Goal: Information Seeking & Learning: Learn about a topic

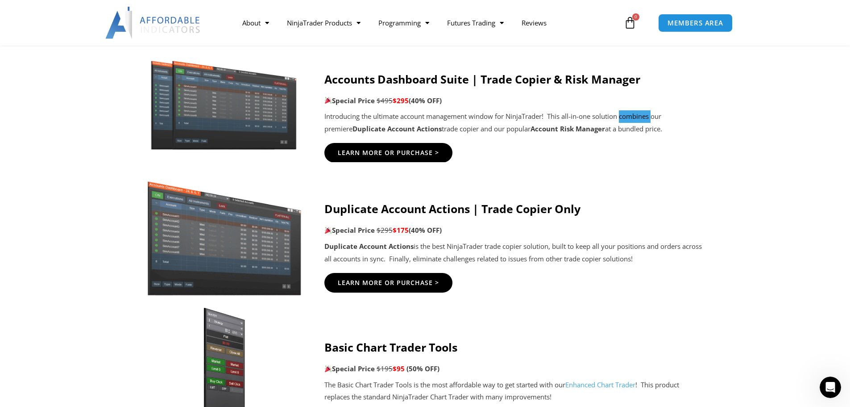
scroll to position [751, 0]
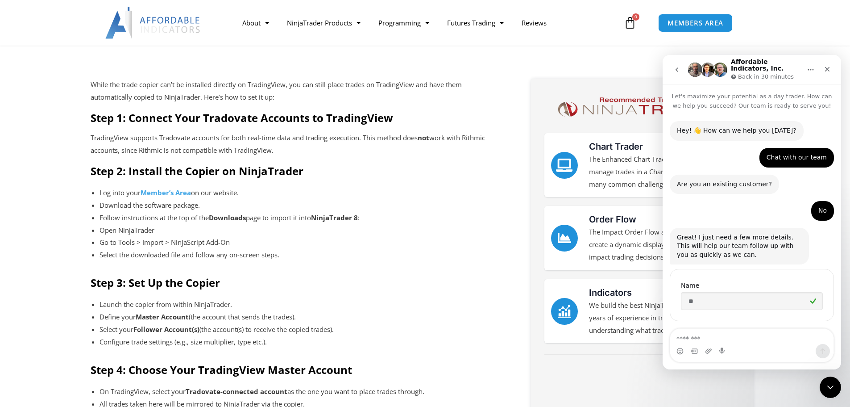
scroll to position [1, 0]
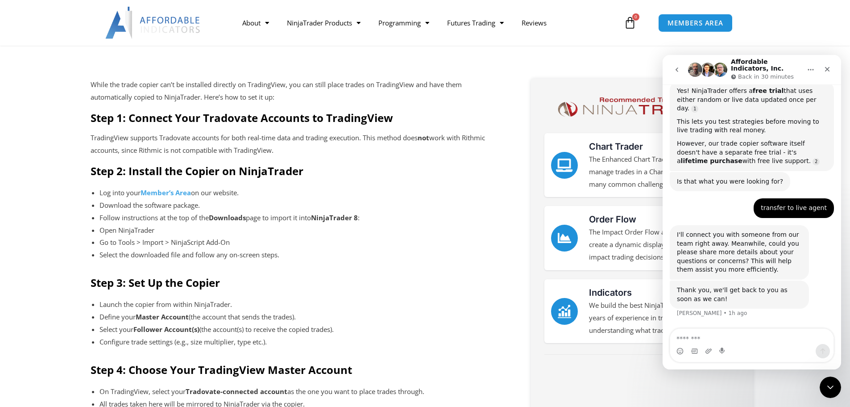
click at [498, 170] on h2 "Step 2: Install the Copier on NinjaTrader" at bounding box center [295, 171] width 409 height 14
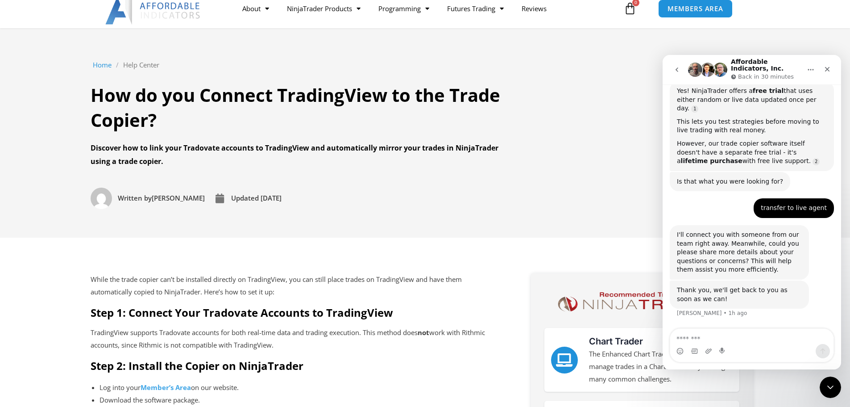
scroll to position [0, 0]
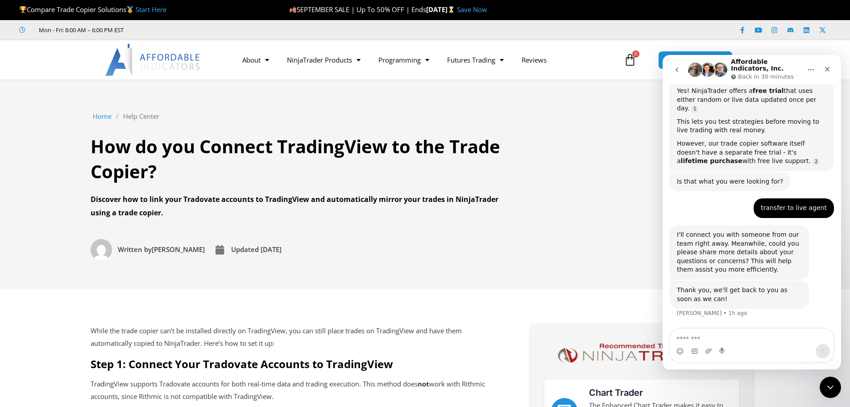
click at [147, 12] on link "Start Here" at bounding box center [151, 9] width 31 height 9
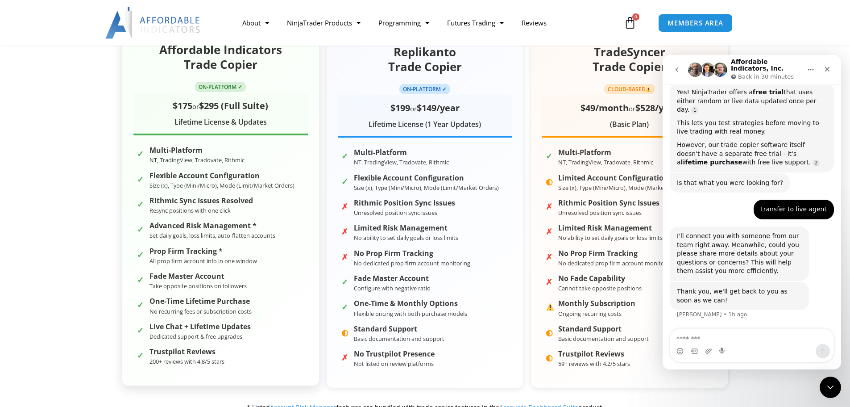
scroll to position [179, 0]
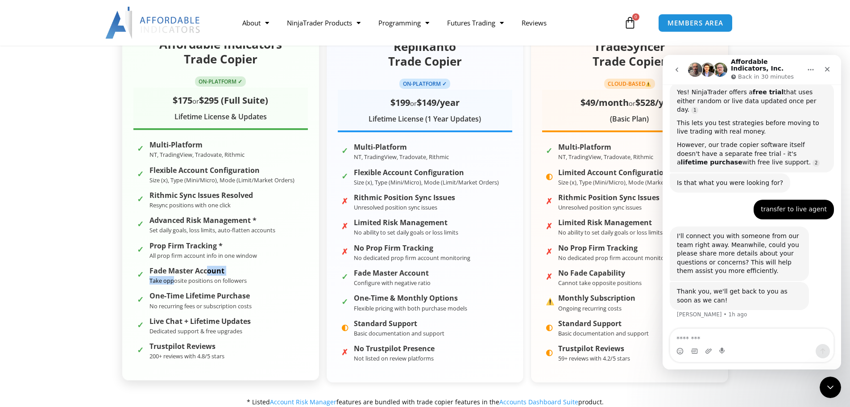
drag, startPoint x: 181, startPoint y: 276, endPoint x: 208, endPoint y: 274, distance: 26.5
click at [207, 274] on div "Fade Master Account Take opposite positions on followers" at bounding box center [198, 275] width 97 height 18
click at [208, 274] on strong "Fade Master Account" at bounding box center [198, 270] width 97 height 8
click at [221, 278] on small "Take opposite positions on followers" at bounding box center [198, 280] width 97 height 8
click at [224, 281] on small "Take opposite positions on followers" at bounding box center [198, 280] width 97 height 8
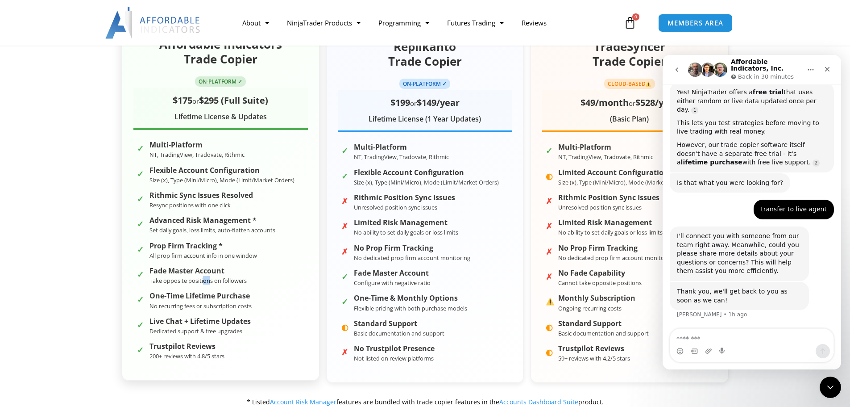
drag, startPoint x: 205, startPoint y: 284, endPoint x: 171, endPoint y: 287, distance: 34.4
click at [202, 283] on li "✓ Fade Master Account Take opposite positions on followers" at bounding box center [220, 275] width 175 height 21
click at [170, 287] on ul "✓ Multi-Platform NT, TradingView, Tradovate, Rithmic ✓ Flexible Account Configu…" at bounding box center [220, 250] width 175 height 223
click at [172, 282] on small "Take opposite positions on followers" at bounding box center [198, 280] width 97 height 8
drag, startPoint x: 188, startPoint y: 280, endPoint x: 193, endPoint y: 279, distance: 4.7
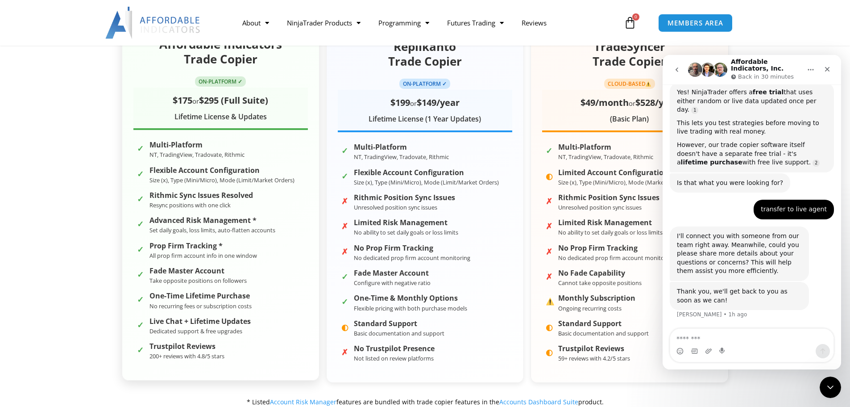
click at [191, 279] on small "Take opposite positions on followers" at bounding box center [198, 280] width 97 height 8
drag, startPoint x: 207, startPoint y: 282, endPoint x: 203, endPoint y: 304, distance: 21.9
click at [212, 304] on ul "✓ Multi-Platform NT, TradingView, Tradovate, Rithmic ✓ Flexible Account Configu…" at bounding box center [220, 250] width 175 height 223
click at [203, 304] on small "No recurring fees or subscription costs" at bounding box center [201, 306] width 102 height 8
click at [172, 306] on small "No recurring fees or subscription costs" at bounding box center [201, 306] width 102 height 8
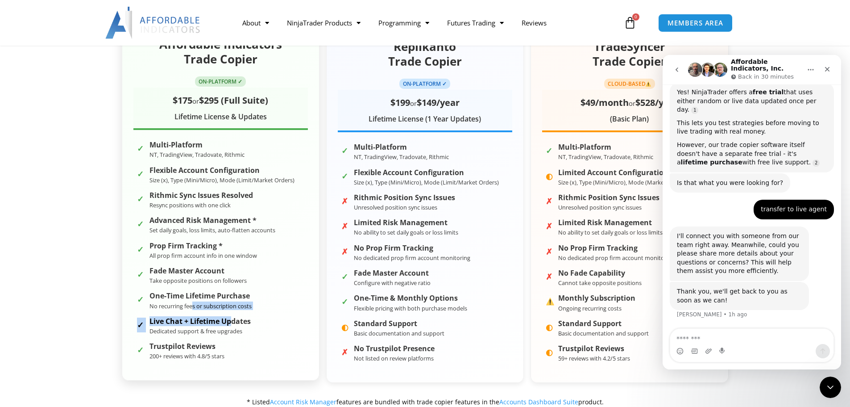
drag, startPoint x: 201, startPoint y: 308, endPoint x: 232, endPoint y: 319, distance: 32.0
click at [232, 319] on ul "✓ Multi-Platform NT, TradingView, Tradovate, Rithmic ✓ Flexible Account Configu…" at bounding box center [220, 250] width 175 height 223
click at [238, 327] on div "Live Chat + Lifetime Updates Dedicated support & free upgrades" at bounding box center [200, 326] width 101 height 18
click at [238, 327] on small "Dedicated support & free upgrades" at bounding box center [196, 331] width 93 height 8
drag, startPoint x: 219, startPoint y: 324, endPoint x: 198, endPoint y: 321, distance: 20.8
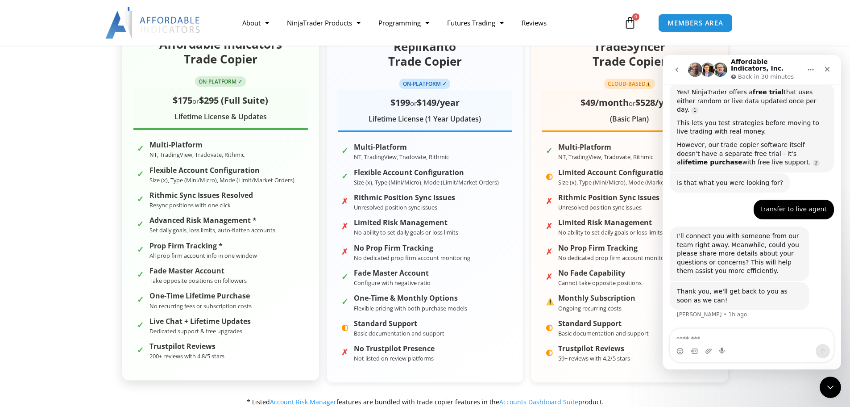
click at [218, 324] on strong "Live Chat + Lifetime Updates" at bounding box center [200, 321] width 101 height 8
drag, startPoint x: 197, startPoint y: 320, endPoint x: 179, endPoint y: 323, distance: 17.5
click at [196, 321] on strong "Live Chat + Lifetime Updates" at bounding box center [200, 321] width 101 height 8
drag, startPoint x: 179, startPoint y: 323, endPoint x: 195, endPoint y: 322, distance: 16.1
click at [181, 323] on strong "Live Chat + Lifetime Updates" at bounding box center [200, 321] width 101 height 8
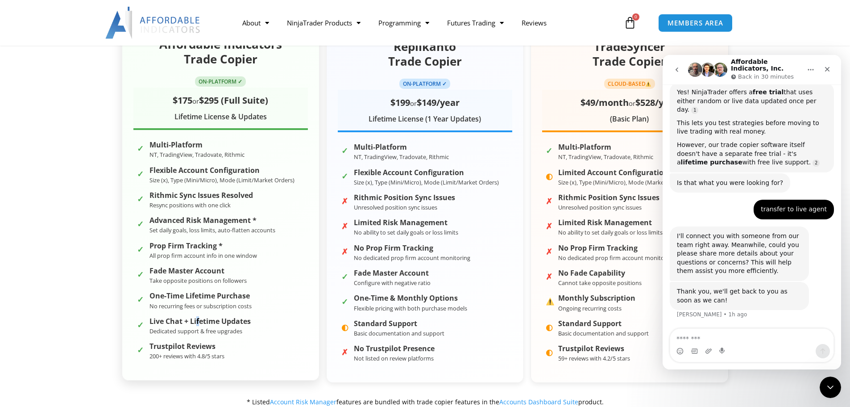
drag, startPoint x: 195, startPoint y: 322, endPoint x: 201, endPoint y: 320, distance: 6.2
click at [199, 320] on strong "Live Chat + Lifetime Updates" at bounding box center [200, 321] width 101 height 8
drag, startPoint x: 224, startPoint y: 318, endPoint x: 228, endPoint y: 320, distance: 4.6
click at [224, 319] on strong "Live Chat + Lifetime Updates" at bounding box center [200, 321] width 101 height 8
drag, startPoint x: 228, startPoint y: 320, endPoint x: 237, endPoint y: 320, distance: 8.9
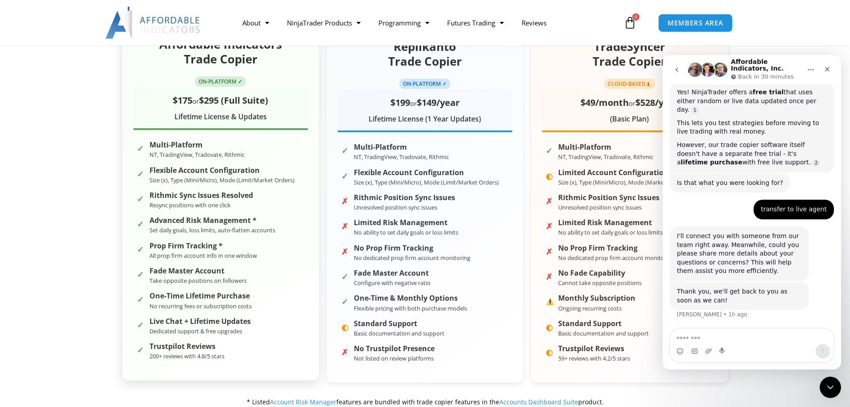
click at [229, 320] on strong "Live Chat + Lifetime Updates" at bounding box center [200, 321] width 101 height 8
click at [237, 318] on strong "Live Chat + Lifetime Updates" at bounding box center [200, 321] width 101 height 8
click at [234, 314] on ul "✓ Multi-Platform NT, TradingView, Tradovate, Rithmic ✓ Flexible Account Configu…" at bounding box center [220, 250] width 175 height 223
click at [233, 309] on ul "✓ Multi-Platform NT, TradingView, Tradovate, Rithmic ✓ Flexible Account Configu…" at bounding box center [220, 250] width 175 height 223
drag, startPoint x: 233, startPoint y: 308, endPoint x: 226, endPoint y: 304, distance: 8.0
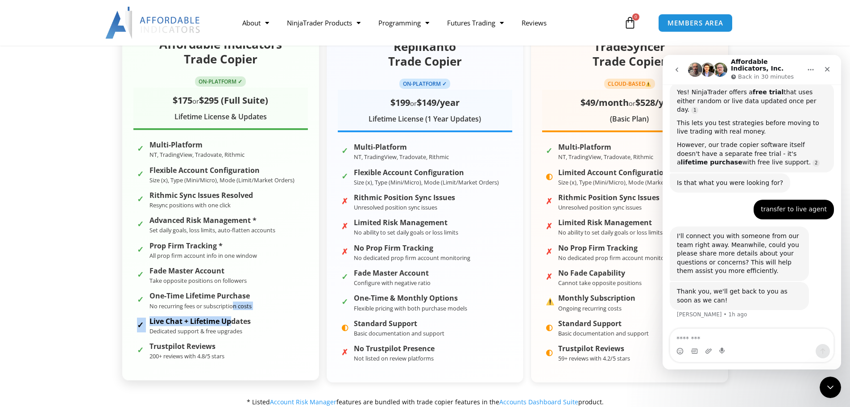
click at [232, 307] on small "No recurring fees or subscription costs" at bounding box center [201, 306] width 102 height 8
click at [226, 304] on small "No recurring fees or subscription costs" at bounding box center [201, 306] width 102 height 8
click at [211, 303] on small "No recurring fees or subscription costs" at bounding box center [201, 306] width 102 height 8
click at [209, 302] on small "No recurring fees or subscription costs" at bounding box center [201, 306] width 102 height 8
click at [273, 274] on li "✓ Fade Master Account Take opposite positions on followers" at bounding box center [220, 275] width 175 height 21
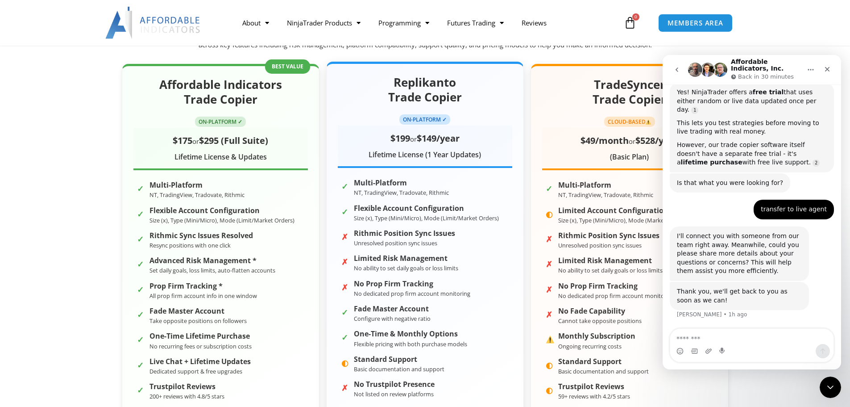
scroll to position [134, 0]
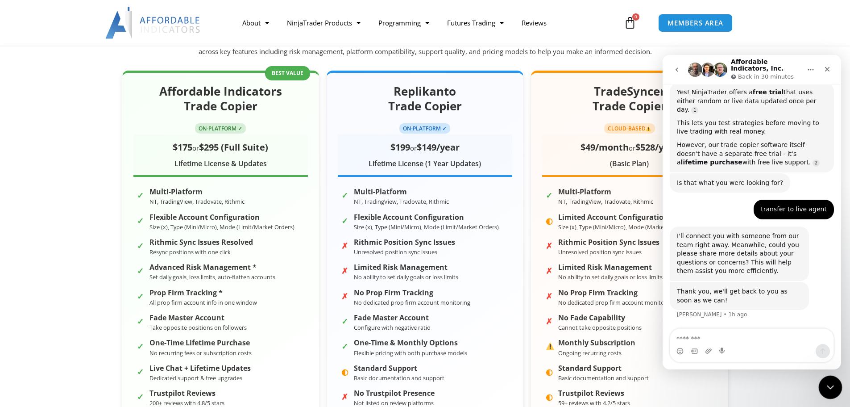
drag, startPoint x: 832, startPoint y: 380, endPoint x: 1617, endPoint y: 738, distance: 861.9
click at [833, 380] on icon "Close Intercom Messenger" at bounding box center [829, 385] width 11 height 11
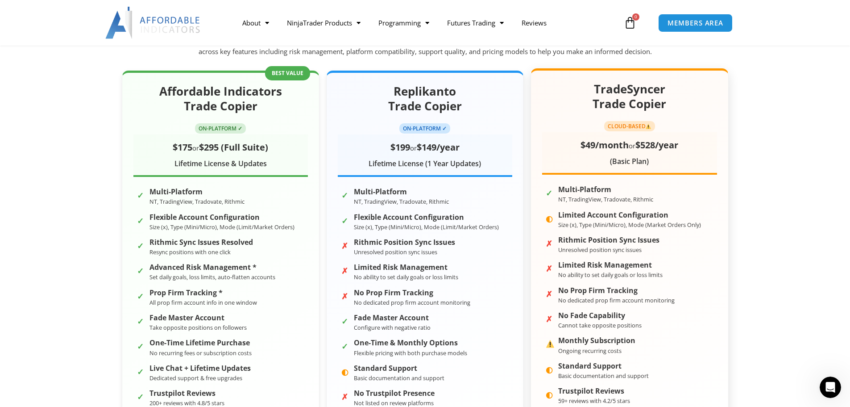
scroll to position [751, 0]
drag, startPoint x: 638, startPoint y: 227, endPoint x: 652, endPoint y: 226, distance: 14.3
click at [652, 226] on small "Size (x), Type (Mini/Micro), Mode (Market Orders Only)" at bounding box center [629, 224] width 143 height 8
click at [657, 287] on strong "No Prop Firm Tracking" at bounding box center [616, 290] width 116 height 8
drag, startPoint x: 631, startPoint y: 291, endPoint x: 597, endPoint y: 277, distance: 36.6
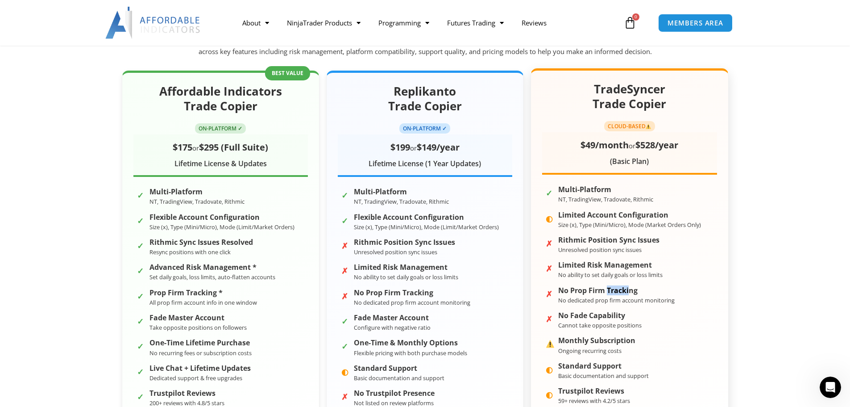
click at [602, 279] on ul "✓ Multi-Platform NT, TradingView, Tradovate, Rithmic ◐ Limited Account Configur…" at bounding box center [629, 294] width 175 height 223
click at [597, 277] on small "No ability to set daily goals or loss limits" at bounding box center [610, 274] width 104 height 8
click at [595, 266] on strong "Limited Risk Management" at bounding box center [610, 265] width 104 height 8
click at [644, 253] on ul "✓ Multi-Platform NT, TradingView, Tradovate, Rithmic ◐ Limited Account Configur…" at bounding box center [629, 294] width 175 height 223
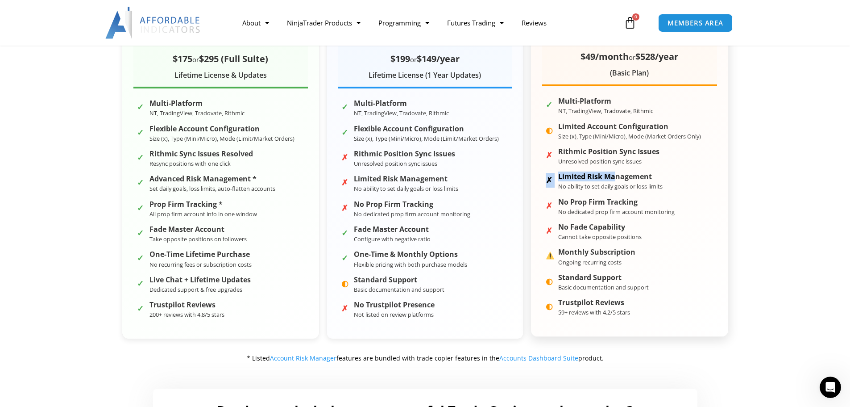
scroll to position [223, 0]
drag, startPoint x: 641, startPoint y: 285, endPoint x: 628, endPoint y: 270, distance: 19.7
click at [642, 285] on small "Basic documentation and support" at bounding box center [603, 286] width 91 height 8
click at [615, 258] on small "Ongoing recurring costs" at bounding box center [589, 261] width 63 height 8
click at [594, 253] on strong "Monthly Subscription" at bounding box center [596, 251] width 77 height 8
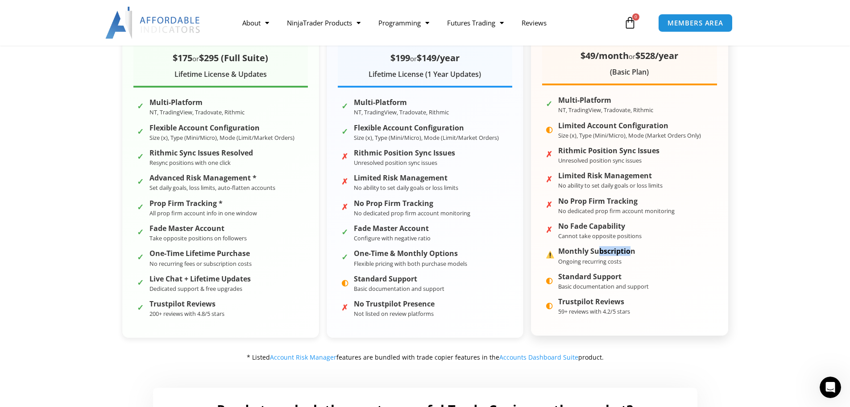
drag, startPoint x: 608, startPoint y: 252, endPoint x: 657, endPoint y: 246, distance: 49.5
click at [636, 246] on li "Monthly Subscription Ongoing recurring costs" at bounding box center [629, 255] width 175 height 21
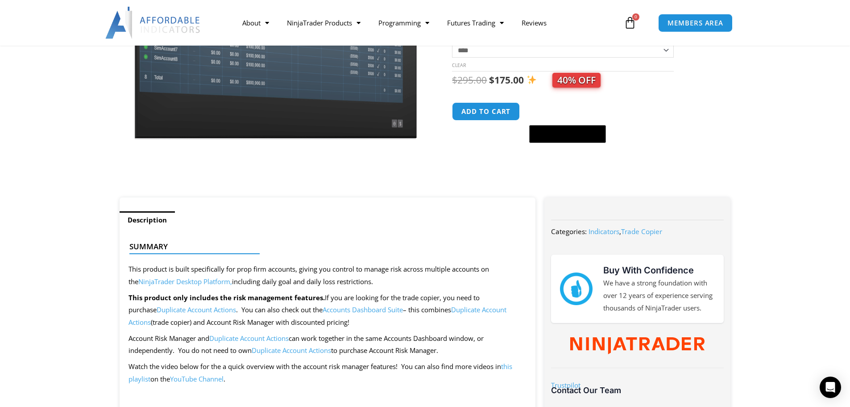
scroll to position [134, 0]
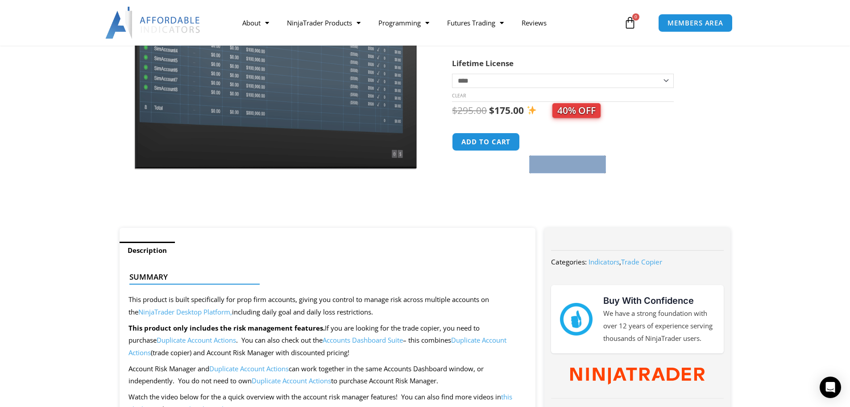
drag, startPoint x: 719, startPoint y: 171, endPoint x: 607, endPoint y: 227, distance: 124.8
click at [607, 227] on div "**********" at bounding box center [593, 80] width 283 height 293
click at [548, 204] on div "**********" at bounding box center [582, 73] width 261 height 308
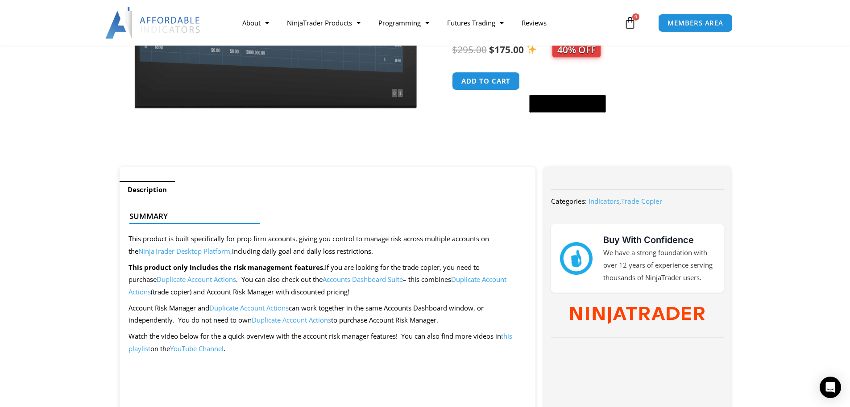
scroll to position [223, 0]
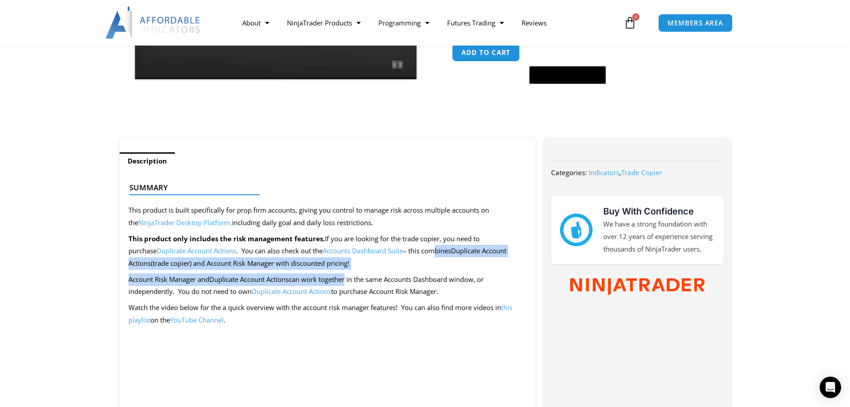
drag, startPoint x: 346, startPoint y: 276, endPoint x: 407, endPoint y: 255, distance: 64.5
click at [407, 255] on p "This product only includes the risk management features. If you are looking for…" at bounding box center [328, 251] width 399 height 37
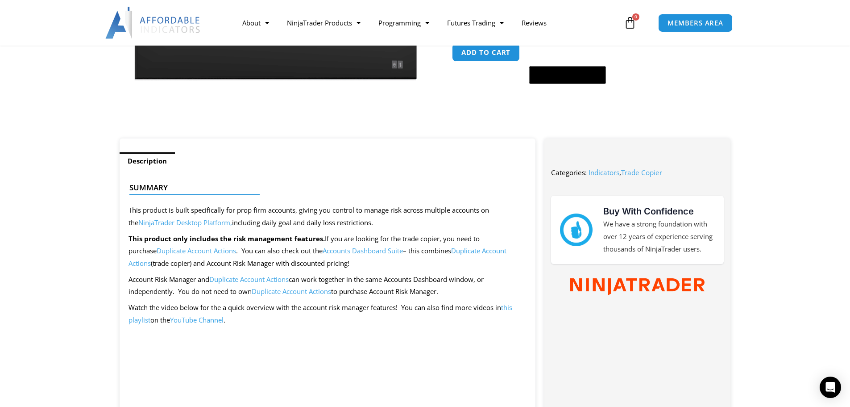
click at [338, 245] on p "This product only includes the risk management features. If you are looking for…" at bounding box center [328, 251] width 399 height 37
click at [321, 262] on p "This product only includes the risk management features. If you are looking for…" at bounding box center [328, 251] width 399 height 37
drag, startPoint x: 321, startPoint y: 262, endPoint x: 359, endPoint y: 266, distance: 37.7
click at [336, 262] on p "This product only includes the risk management features. If you are looking for…" at bounding box center [328, 251] width 399 height 37
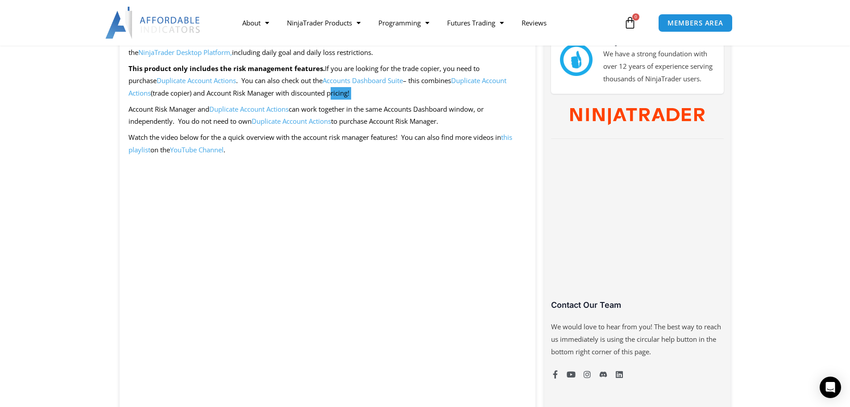
scroll to position [402, 0]
